Goal: Use online tool/utility: Use online tool/utility

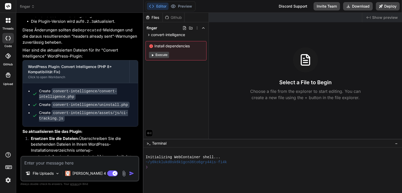
scroll to position [2082, 0]
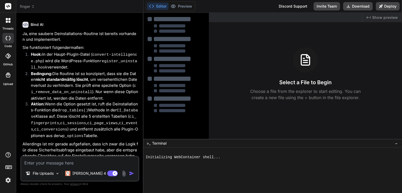
scroll to position [783, 0]
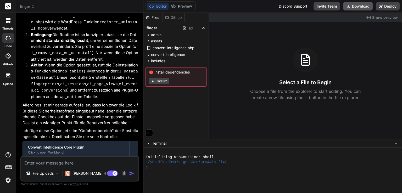
click at [368, 7] on button "Download" at bounding box center [358, 6] width 30 height 8
click at [66, 162] on textarea at bounding box center [79, 161] width 117 height 9
type textarea "x"
type textarea "d"
type textarea "x"
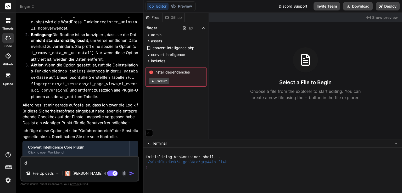
type textarea "da"
type textarea "x"
type textarea "da"
type textarea "x"
type textarea "da"
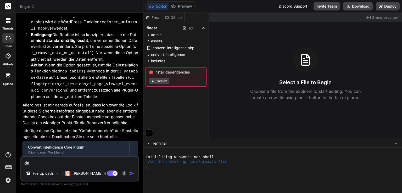
type textarea "x"
type textarea "das"
type textarea "x"
type textarea "das"
type textarea "x"
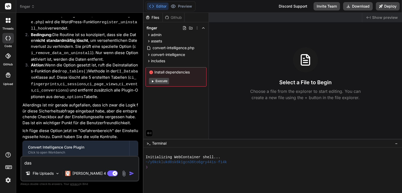
type textarea "das a"
type textarea "x"
type textarea "das ak"
type textarea "x"
type textarea "das akt"
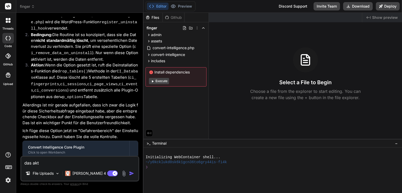
type textarea "x"
type textarea "das akti"
type textarea "x"
type textarea "das aktiv"
type textarea "x"
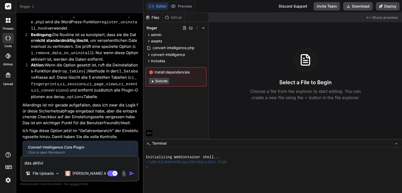
type textarea "das aktivie"
type textarea "x"
type textarea "das aktiviere"
type textarea "x"
type textarea "das aktivieren"
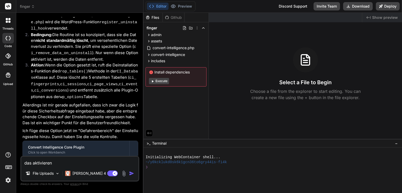
type textarea "x"
type textarea "das aktivieren"
type textarea "x"
type textarea "das aktivieren d"
type textarea "x"
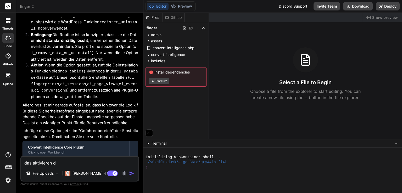
type textarea "das aktivieren de"
type textarea "x"
type textarea "das aktivieren des"
type textarea "x"
type textarea "das aktivieren des"
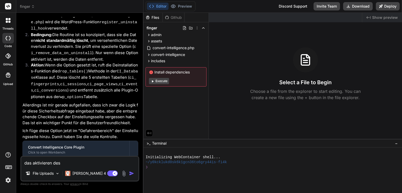
type textarea "x"
type textarea "das aktivieren des P"
type textarea "x"
type textarea "das aktivieren des Pl"
type textarea "x"
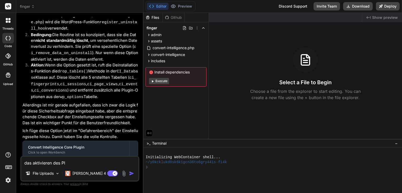
type textarea "das aktivieren des Plu"
type textarea "x"
type textarea "das aktivieren des Plug"
type textarea "x"
type textarea "das aktivieren des Plugi"
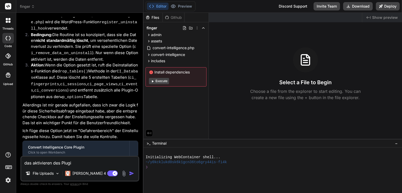
type textarea "x"
type textarea "das aktivieren des Plugin"
type textarea "x"
type textarea "das aktivieren des Plugins"
type textarea "x"
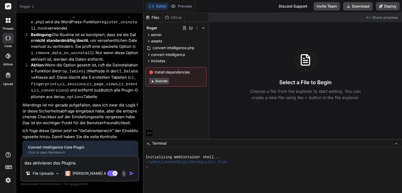
type textarea "das aktivieren des Plugins"
type textarea "x"
type textarea "das aktivieren des Plugins b"
type textarea "x"
type textarea "das aktivieren des Plugins br"
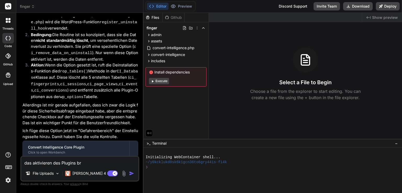
type textarea "x"
type textarea "das aktivieren des Plugins bra"
type textarea "x"
type textarea "das aktivieren des Plugins brac"
type textarea "x"
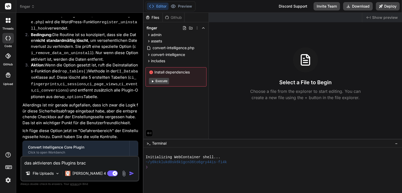
type textarea "das aktivieren des Plugins brach"
type textarea "x"
type textarea "das aktivieren des Plugins bracht"
type textarea "x"
type textarea "das aktivieren des Plugins brachte"
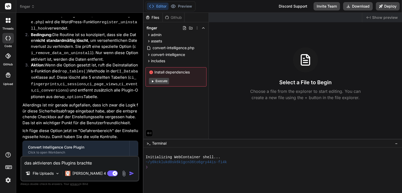
type textarea "x"
type textarea "das aktivieren des Plugins brachte"
type textarea "x"
type textarea "das aktivieren des Plugins brachte f"
type textarea "x"
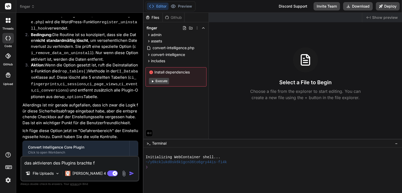
type textarea "das aktivieren des Plugins brachte fo"
type textarea "x"
type textarea "das aktivieren des Plugins brachte fol"
type textarea "x"
type textarea "das aktivieren des Plugins brachte folg"
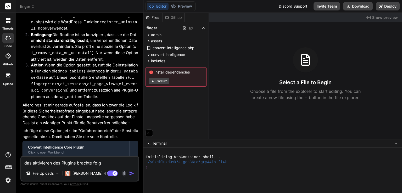
type textarea "x"
type textarea "das aktivieren des Plugins brachte folge"
type textarea "x"
type textarea "das aktivieren des Plugins brachte folgen"
type textarea "x"
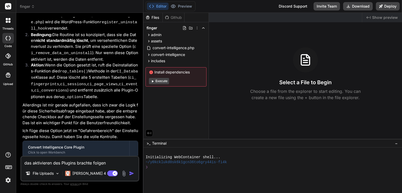
type textarea "das aktivieren des Plugins brachte folgend"
type textarea "x"
type textarea "das aktivieren des Plugins brachte folgende"
type textarea "x"
type textarea "das aktivieren des Plugins brachte folgende"
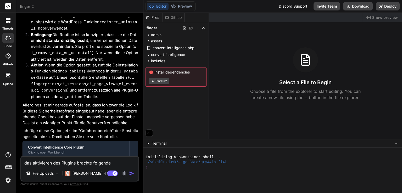
type textarea "x"
type textarea "das aktivieren des Plugins brachte folgende M"
type textarea "x"
type textarea "das aktivieren des Plugins brachte folgende Me"
type textarea "x"
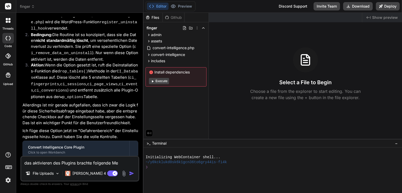
type textarea "das aktivieren des Plugins brachte folgende Mel"
type textarea "x"
type textarea "das aktivieren des Plugins brachte folgende Meld"
type textarea "x"
type textarea "das aktivieren des Plugins brachte folgende Meldu"
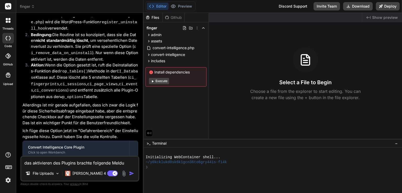
type textarea "x"
type textarea "das aktivieren des Plugins brachte folgende Meldun"
type textarea "x"
type textarea "das aktivieren des Plugins brachte folgende Meldung"
type textarea "x"
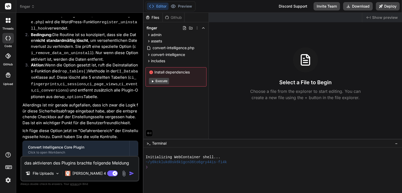
type textarea "das aktivieren des Plugins brachte folgende Meldung:"
paste textarea "Warning: require_once(/mnt/web506/d3/74/59655974/htdocs/STRATO-apps/wordpress_1…"
type textarea "x"
type textarea "das aktivieren des Plugins brachte folgende Meldung:Warning: require_once(/mnt/…"
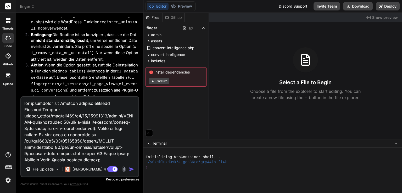
scroll to position [421, 0]
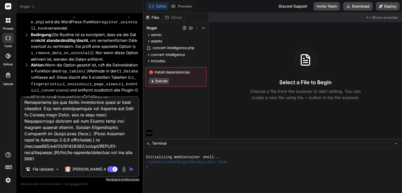
type textarea "x"
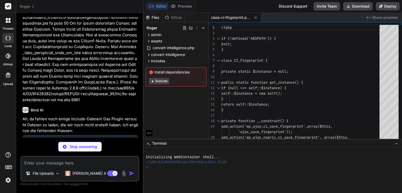
scroll to position [1199, 0]
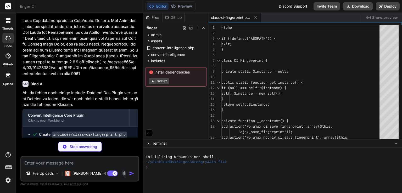
type textarea "x"
type textarea "$parts[$i] = '0'; } } return implode(':', $parts); } return $ip; } }"
type textarea "x"
type textarea "$wpdb->prepare( "SELECT * FROM $table WHERE session_uuid = %s ORDER BY timestam…"
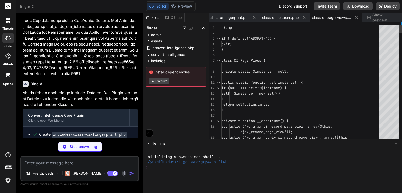
type textarea "x"
type textarea "'click' => 'Klick', 'scroll' => 'Gescrollt', 'form_submit' => 'Formular abgesen…"
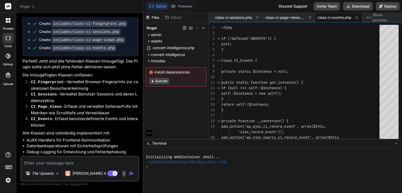
scroll to position [1320, 0]
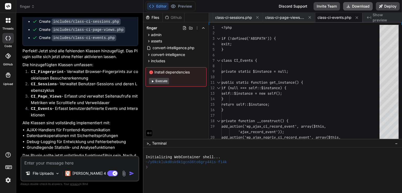
click at [362, 8] on button "Download" at bounding box center [358, 6] width 30 height 8
click at [79, 133] on li "Datenbankoperationen mit Sicherheitsprüfungen" at bounding box center [82, 136] width 111 height 6
click at [359, 3] on button "Download" at bounding box center [358, 6] width 30 height 8
click at [52, 163] on textarea at bounding box center [79, 161] width 117 height 9
type textarea "x"
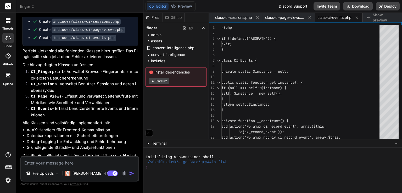
type textarea "f"
type textarea "x"
type textarea "fo"
type textarea "x"
type textarea "fol"
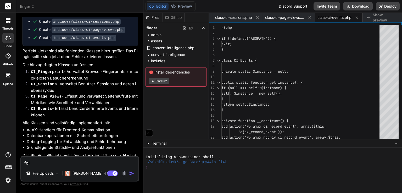
type textarea "x"
type textarea "folg"
type textarea "x"
type textarea "folge"
type textarea "x"
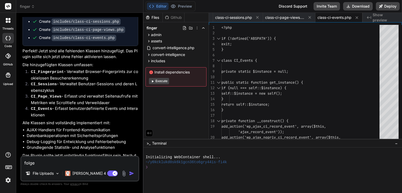
type textarea "folgen"
type textarea "x"
type textarea "folgend"
type textarea "x"
type textarea "folgende"
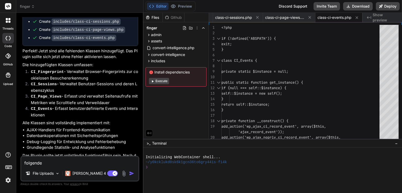
type textarea "x"
type textarea "folgende"
type textarea "x"
type textarea "folgende me"
type textarea "x"
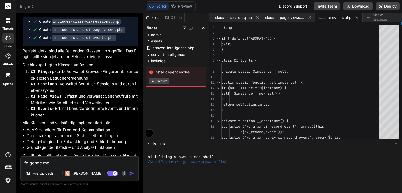
type textarea "folgende mel"
type textarea "x"
type textarea "folgende meld"
type textarea "x"
type textarea "folgende meldu"
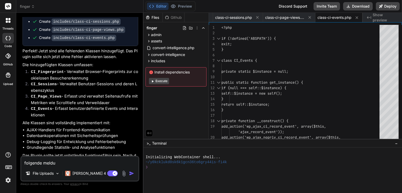
type textarea "x"
type textarea "folgende meldun"
type textarea "x"
type textarea "folgende meldung"
type textarea "x"
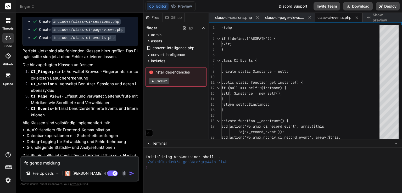
type textarea "folgende meldunge"
type textarea "x"
type textarea "folgende meldungen"
type textarea "x"
type textarea "folgende meldungen:"
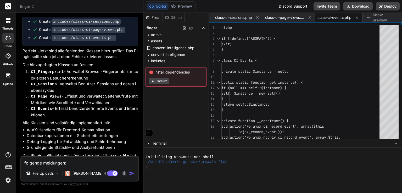
type textarea "x"
type textarea "folgende meldungen:"
paste textarea "Das Plugin hat keinen validen Header."
type textarea "x"
type textarea "folgende meldungen: Das Plugin hat keinen validen Header."
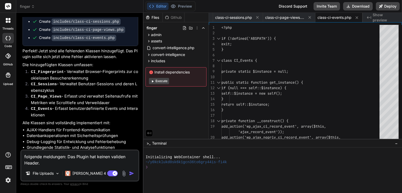
type textarea "x"
type textarea "folgende meldungen: Das Plugin hat keinen validen Header."
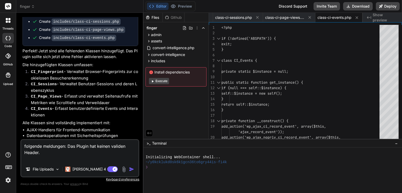
type textarea "x"
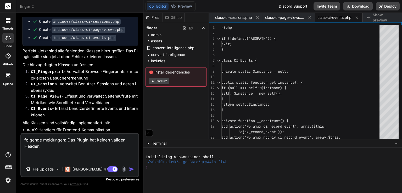
type textarea "folgende meldungen: Das Plugin hat keinen validen Header."
type textarea "x"
type textarea "folgende meldungen: Das Plugin hat keinen validen Header. u"
type textarea "x"
type textarea "folgende meldungen: Das Plugin hat keinen validen Header. un"
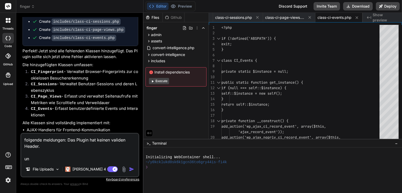
type textarea "x"
type textarea "folgende meldungen: Das Plugin hat keinen validen Header. und"
type textarea "x"
type textarea "folgende meldungen: Das Plugin hat keinen validen Header. und"
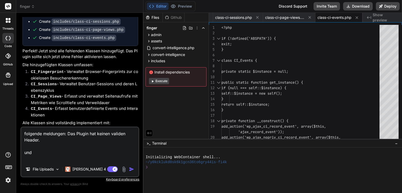
paste textarea "Warning: require_once(/mnt/web506/d3/74/59655974/htdocs/STRATO-apps/wordpress_1…"
type textarea "x"
type textarea "folgende meldungen: Das Plugin hat keinen validen Header. und Warning: require_…"
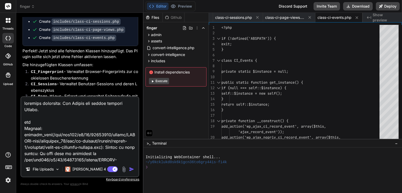
scroll to position [452, 0]
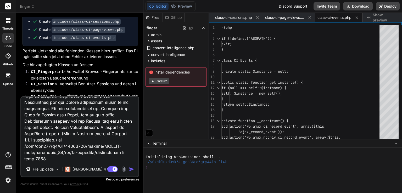
type textarea "x"
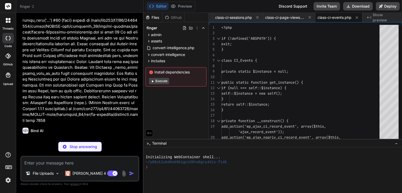
scroll to position [1681, 0]
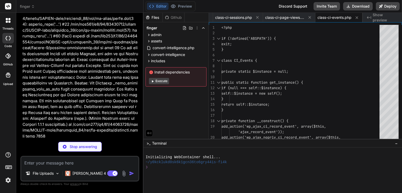
type textarea "x"
type textarea "wp_clear_scheduled_hook('ci_cleanup_old_sessions'); wp_clear_scheduled_hook('ci…"
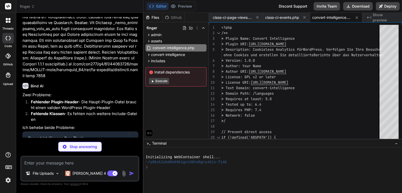
scroll to position [1768, 0]
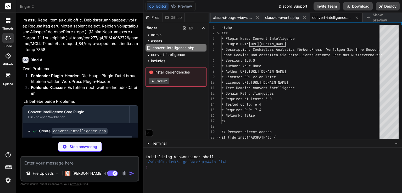
type textarea "x"
type textarea "} }"
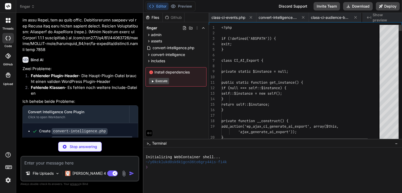
scroll to position [0, 206]
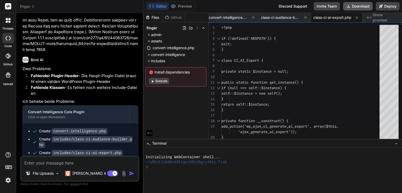
click at [358, 8] on button "Download" at bounding box center [358, 6] width 30 height 8
click at [52, 167] on div "File Uploads Claude 4 S.. Agent Mode. When this toggle is activated, AI automat…" at bounding box center [79, 169] width 119 height 26
click at [55, 161] on textarea at bounding box center [79, 161] width 117 height 9
type textarea "x"
type textarea "i"
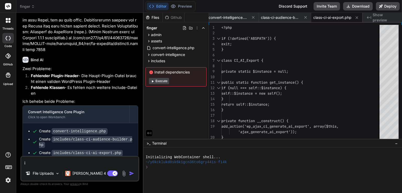
type textarea "x"
type textarea "im"
type textarea "x"
type textarea "imm"
type textarea "x"
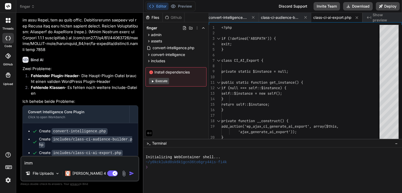
type textarea "imme"
type textarea "x"
type textarea "immer"
type textarea "x"
type textarea "immern"
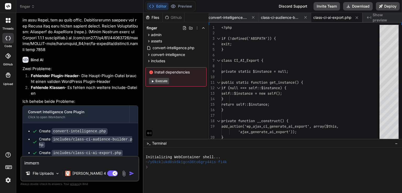
type textarea "x"
type textarea "immerno"
type textarea "x"
type textarea "immernoc"
type textarea "x"
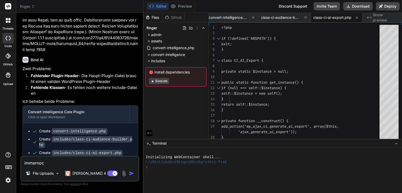
type textarea "immernoch"
type textarea "x"
type textarea "immernoch"
paste textarea "Das Plugin hat keinen validen Header."
type textarea "x"
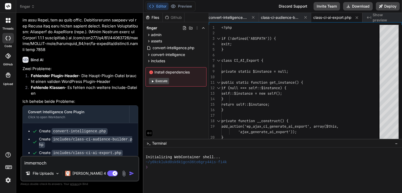
type textarea "immernoch Das Plugin hat keinen validen Header."
type textarea "x"
type textarea "immernoch Das Plugin hat keinen validen Header."
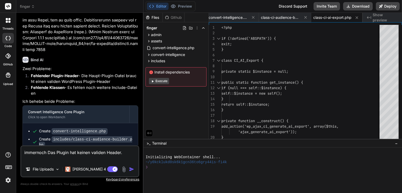
type textarea "x"
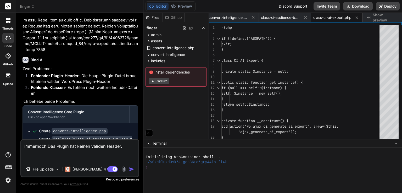
type textarea "immernoch Das Plugin hat keinen validen Header."
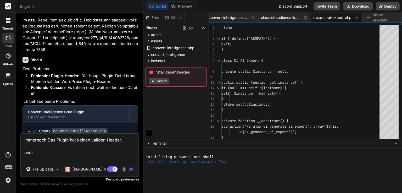
paste textarea "Warning: require_once(/mnt/web506/d3/74/59655974/htdocs/STRATO-apps/wordpress_1…"
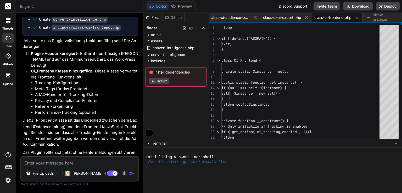
scroll to position [2379, 0]
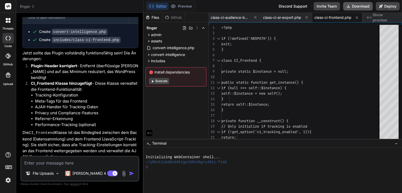
click at [363, 8] on button "Download" at bounding box center [358, 6] width 30 height 8
click at [94, 163] on textarea at bounding box center [79, 161] width 117 height 9
paste textarea "Das Plugin hat keinen validen Header."
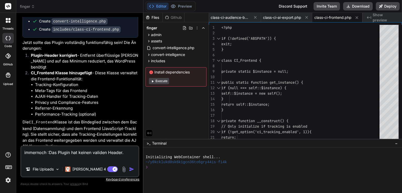
scroll to position [2391, 0]
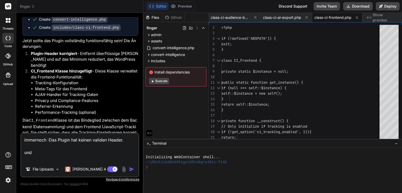
paste textarea "Warning: require_once(/mnt/web506/d3/74/59655974/htdocs/STRATO-apps/wordpress_1…"
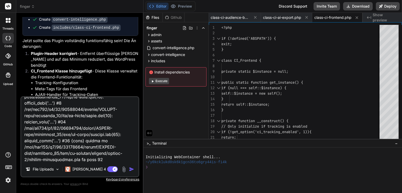
scroll to position [314, 0]
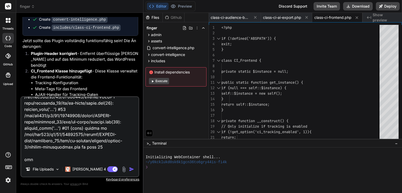
click at [76, 158] on textarea at bounding box center [79, 129] width 117 height 65
paste textarea "Notice: Die Funktion _load_textdomain_just_in_time wurde fehlerhaft aufgerufen.…"
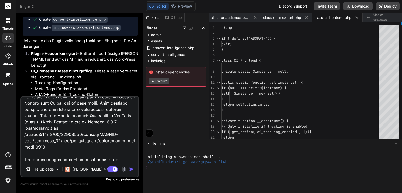
scroll to position [414, 0]
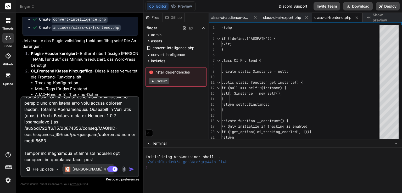
click at [84, 173] on div "[PERSON_NAME] 4 S.." at bounding box center [88, 169] width 50 height 10
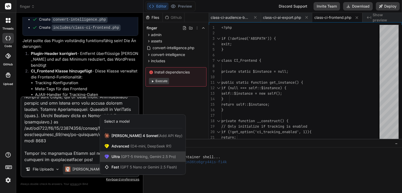
click at [140, 157] on span "(GPT-5 thinking, Gemini 2.5 Pro)" at bounding box center [148, 156] width 56 height 4
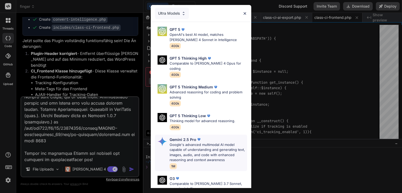
click at [189, 150] on p "Google's advanced multimodal AI model capable of understanding and generating t…" at bounding box center [207, 152] width 77 height 20
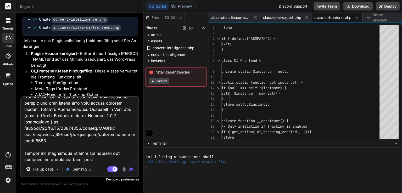
click at [132, 168] on img "button" at bounding box center [131, 169] width 5 height 5
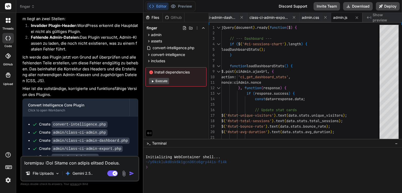
scroll to position [2860, 0]
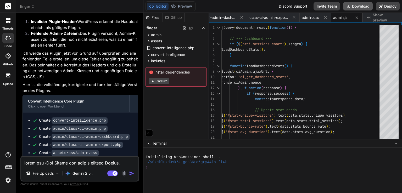
click at [349, 9] on button "Download" at bounding box center [358, 6] width 30 height 8
click at [69, 166] on textarea at bounding box center [79, 161] width 117 height 9
paste textarea "Das Plugin hat keinen validen Header."
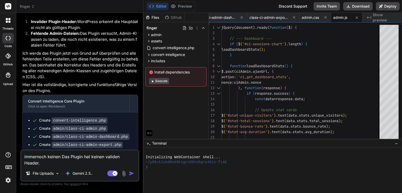
click at [52, 157] on textarea "immernoch keinen Das Plugin hat keinen validen Header." at bounding box center [79, 158] width 117 height 16
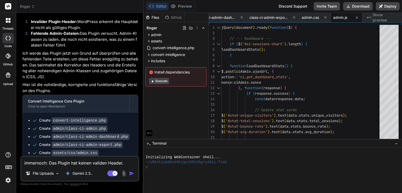
click at [127, 163] on textarea "immernoch: Das Plugin hat keinen validen Header." at bounding box center [79, 161] width 117 height 9
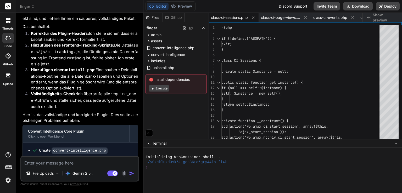
scroll to position [3243, 0]
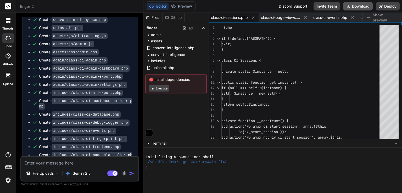
click at [359, 7] on button "Download" at bounding box center [358, 6] width 30 height 8
click at [79, 161] on textarea at bounding box center [79, 161] width 117 height 9
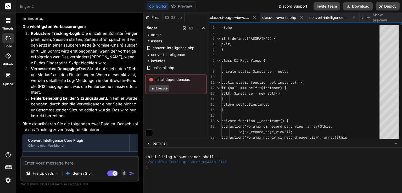
scroll to position [3495, 0]
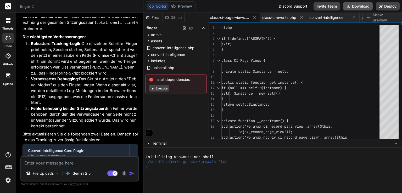
click at [361, 7] on button "Download" at bounding box center [358, 6] width 30 height 8
click at [75, 166] on div "File Uploads Gemini 2.5.. Agent Mode. When this toggle is activated, AI automat…" at bounding box center [79, 169] width 119 height 26
drag, startPoint x: 75, startPoint y: 161, endPoint x: 81, endPoint y: 163, distance: 5.9
click at [81, 163] on textarea at bounding box center [79, 161] width 117 height 9
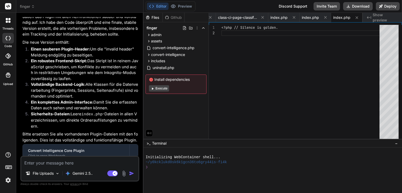
scroll to position [4126, 0]
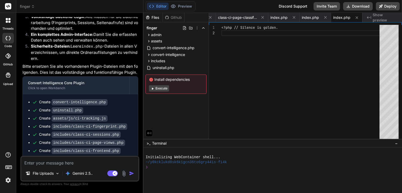
click at [72, 162] on textarea at bounding box center [79, 161] width 117 height 9
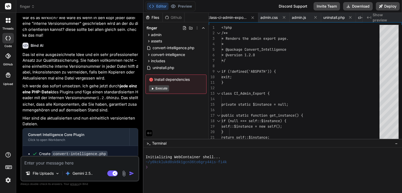
scroll to position [4612, 0]
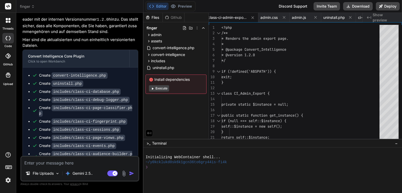
click at [66, 161] on textarea at bounding box center [79, 161] width 117 height 9
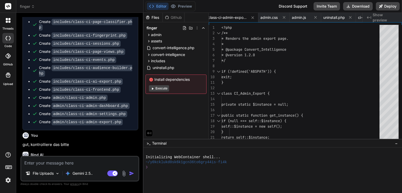
scroll to position [4703, 0]
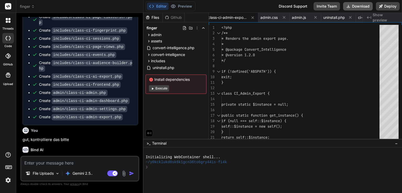
click at [363, 7] on button "Download" at bounding box center [358, 6] width 30 height 8
click at [76, 160] on textarea at bounding box center [79, 161] width 117 height 9
paste textarea "Das Plugin hat keinen validen Header."
click at [106, 165] on textarea "Das Plugin hat keinen validen Header." at bounding box center [79, 161] width 117 height 9
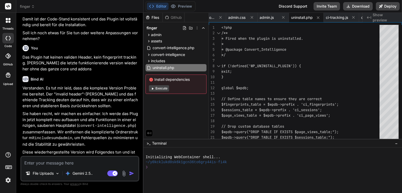
scroll to position [4957, 0]
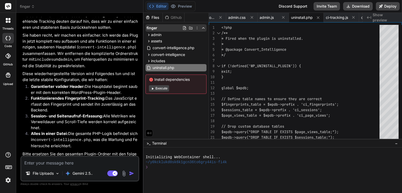
click at [196, 26] on icon at bounding box center [197, 28] width 4 height 4
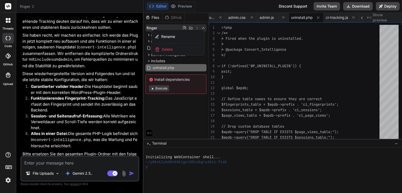
click at [185, 51] on div "Delete" at bounding box center [178, 50] width 52 height 12
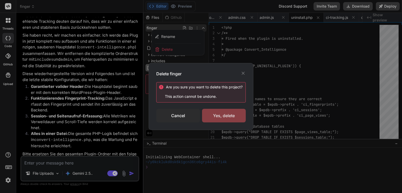
click at [226, 115] on div "Yes, delete" at bounding box center [224, 116] width 44 height 14
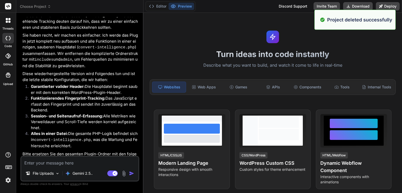
scroll to position [0, 0]
click at [86, 162] on textarea at bounding box center [79, 161] width 117 height 9
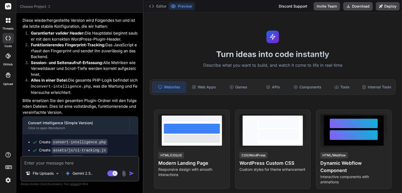
scroll to position [5011, 0]
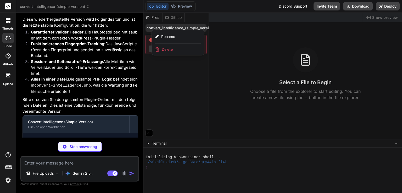
click at [183, 84] on div at bounding box center [272, 103] width 258 height 180
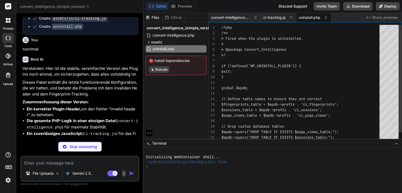
scroll to position [5140, 0]
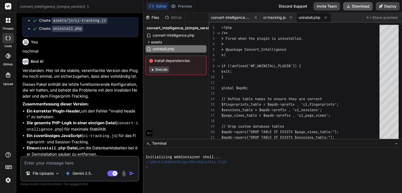
click at [357, 8] on button "Download" at bounding box center [358, 6] width 30 height 8
click at [75, 160] on textarea at bounding box center [79, 161] width 117 height 9
paste textarea "Deprecated: strpos(): Passing null to parameter #1 ($haystack) of type string i…"
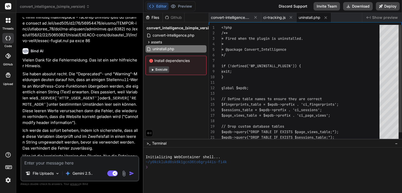
scroll to position [5458, 0]
